Goal: Find specific page/section: Find specific page/section

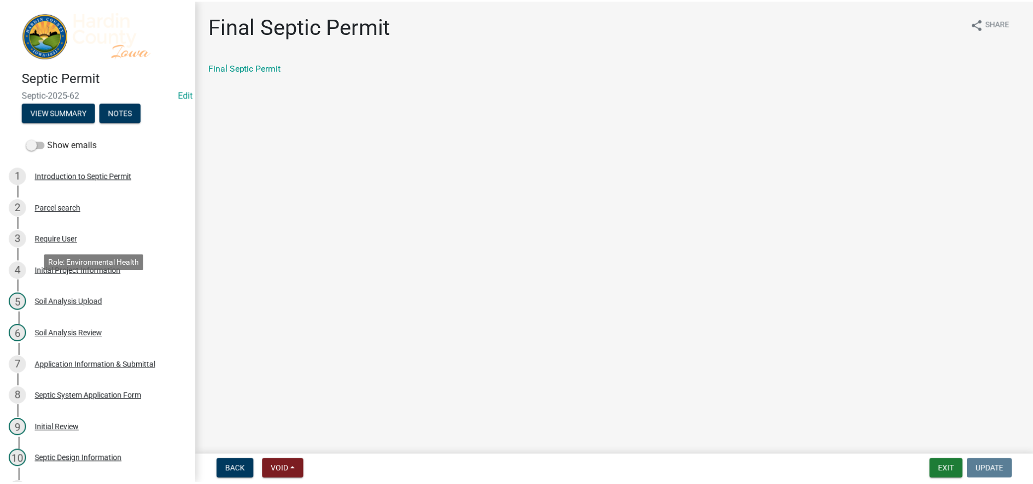
scroll to position [164, 0]
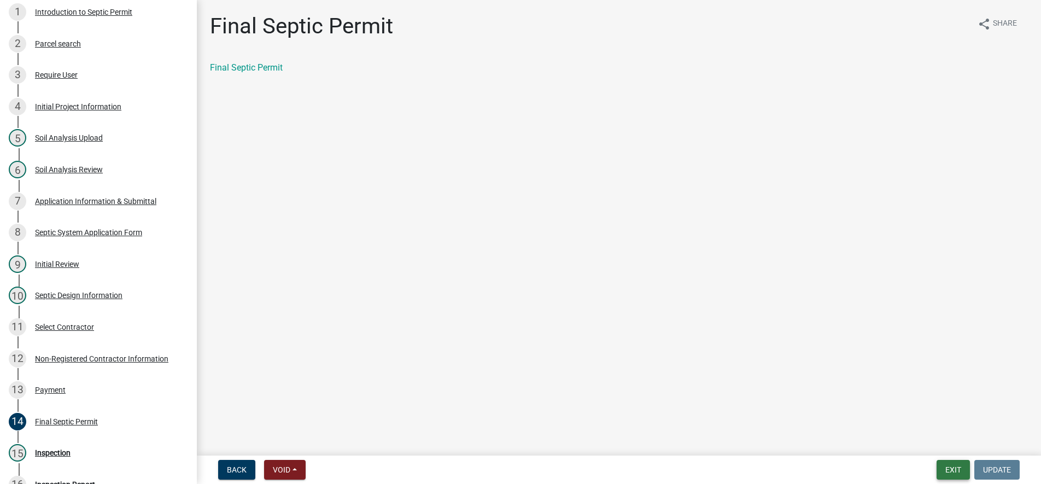
click at [948, 464] on button "Exit" at bounding box center [953, 470] width 33 height 20
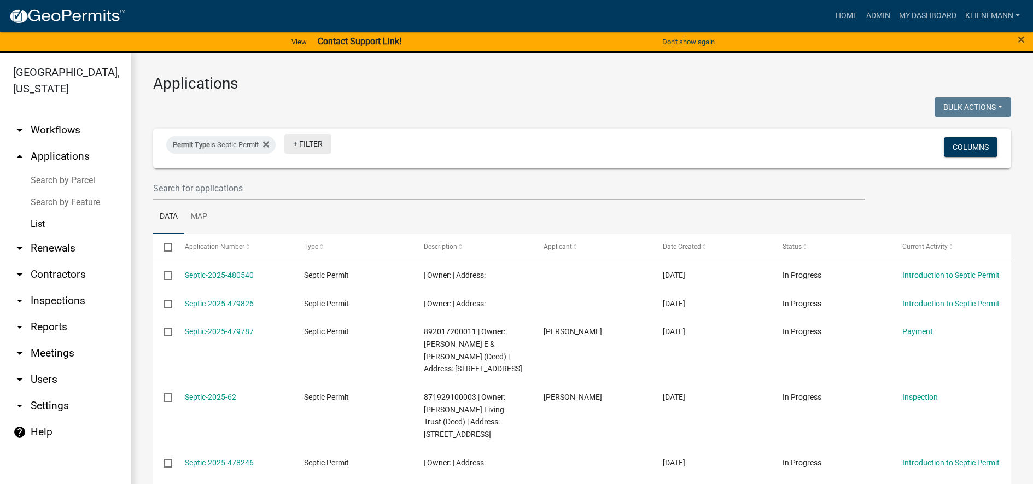
click at [315, 143] on link "+ Filter" at bounding box center [307, 144] width 47 height 20
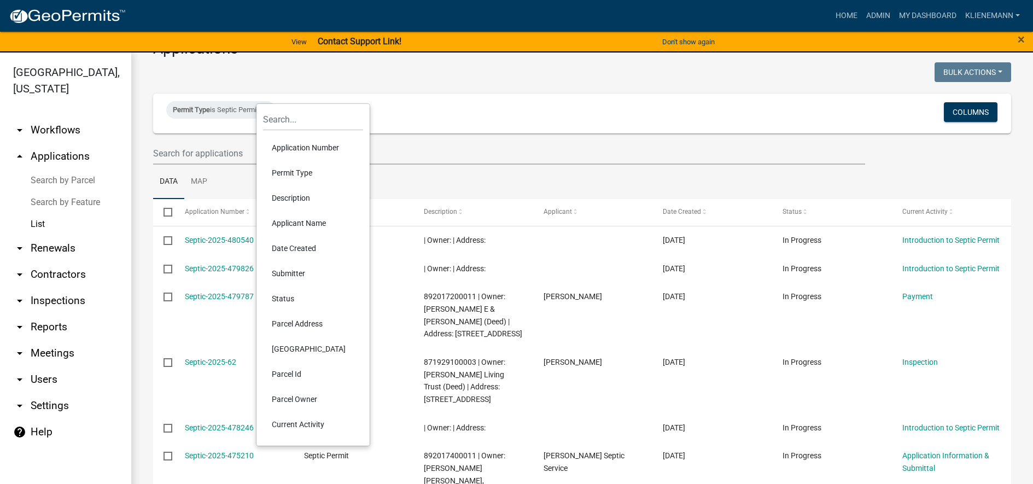
scroll to position [55, 0]
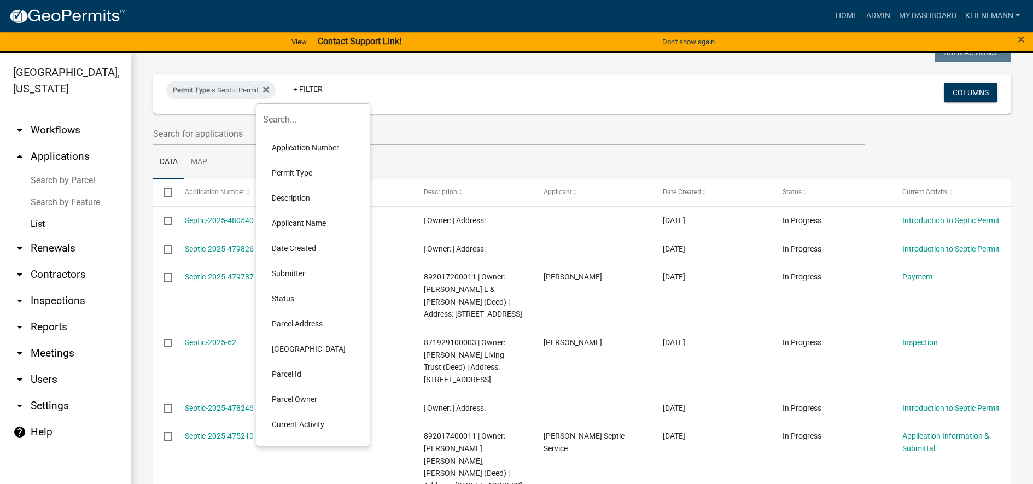
click at [311, 328] on li "Parcel Address" at bounding box center [313, 323] width 100 height 25
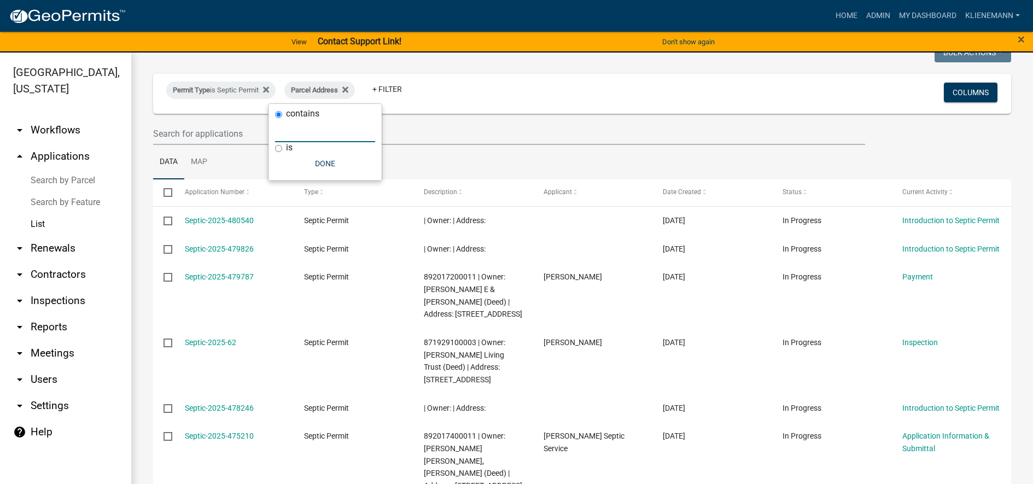
click at [317, 140] on input "text" at bounding box center [325, 131] width 100 height 22
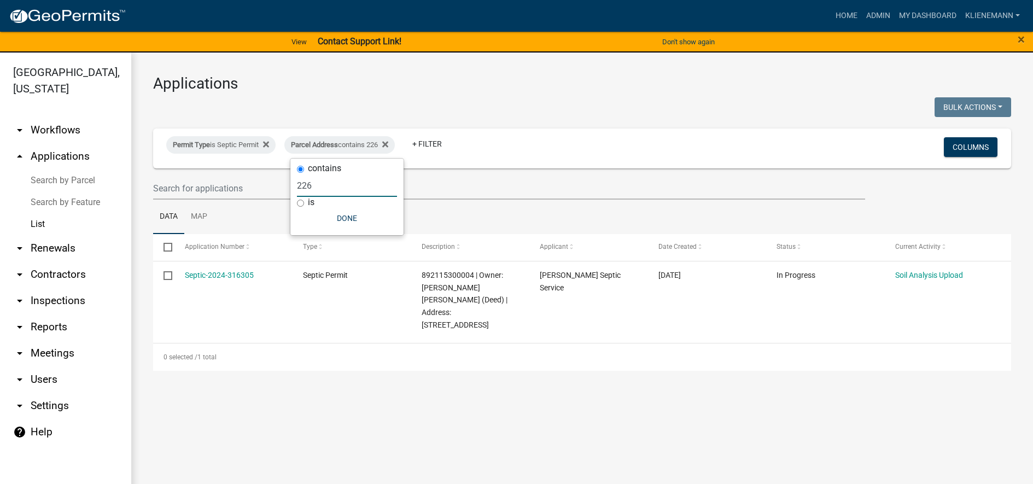
scroll to position [0, 0]
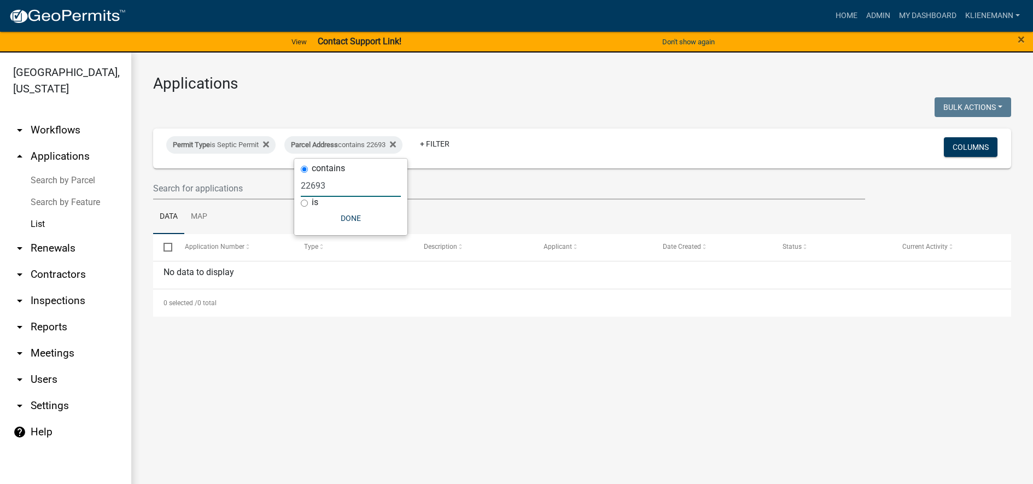
type input "22693"
click at [403, 139] on div "Parcel Address contains 22693" at bounding box center [343, 145] width 118 height 18
click at [272, 141] on div "Permit Type is Septic Permit" at bounding box center [220, 145] width 109 height 18
select select "cefe8216-929f-4f8b-8ef9-f9c364cd00c5"
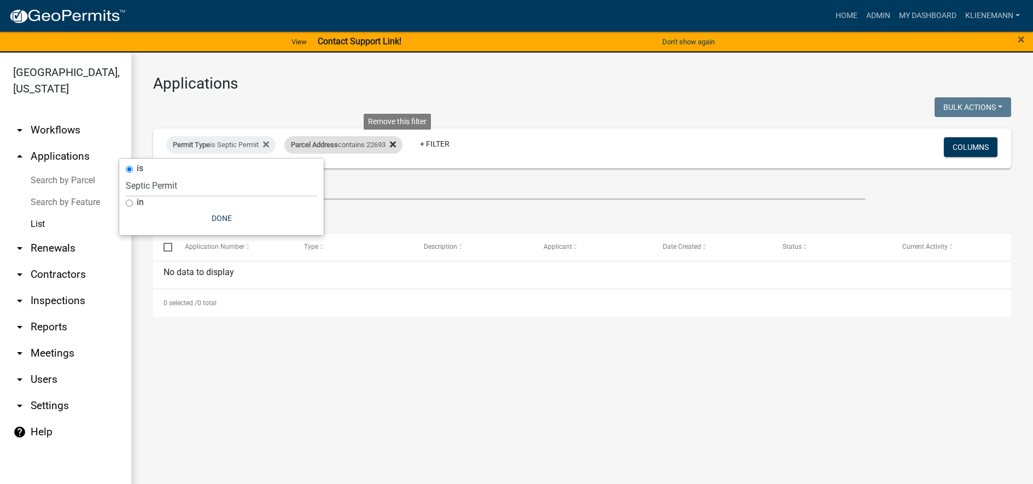
click at [396, 146] on icon at bounding box center [393, 145] width 6 height 6
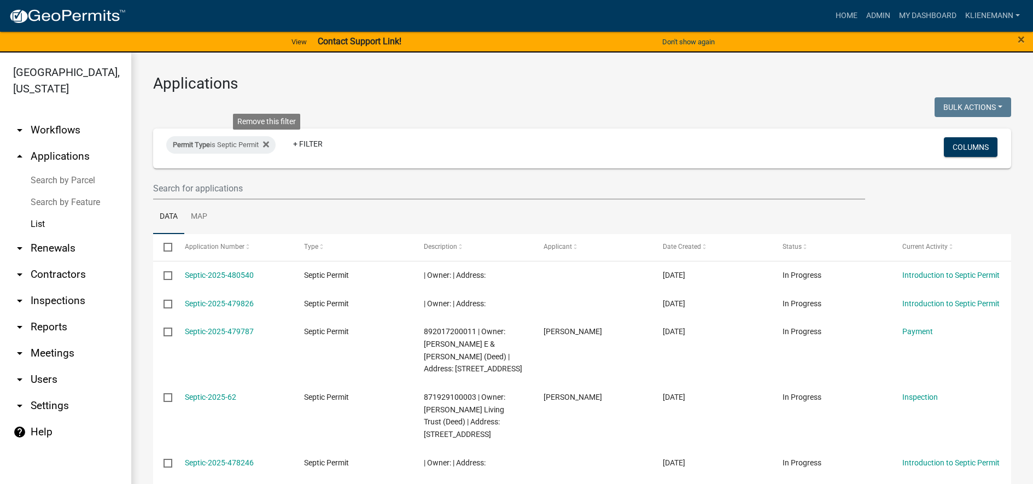
click at [269, 146] on icon at bounding box center [266, 144] width 6 height 9
